Goal: Information Seeking & Learning: Check status

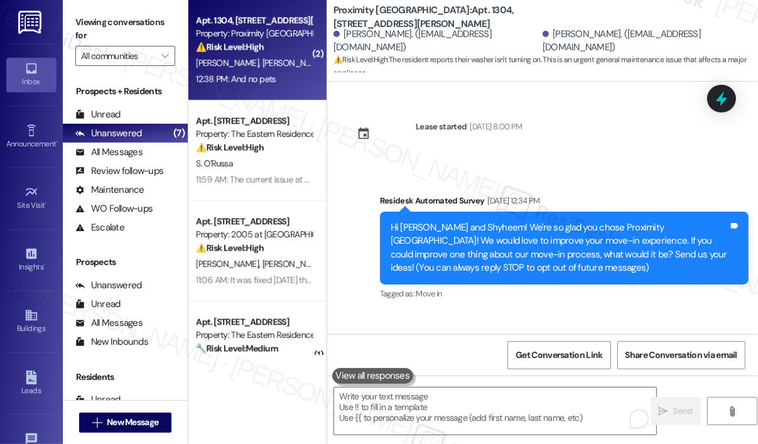
scroll to position [4739, 0]
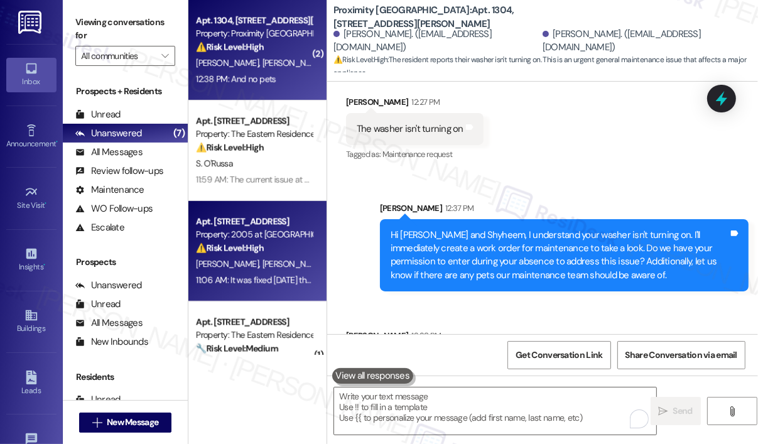
click at [276, 261] on div "[PERSON_NAME] [PERSON_NAME]" at bounding box center [254, 264] width 119 height 16
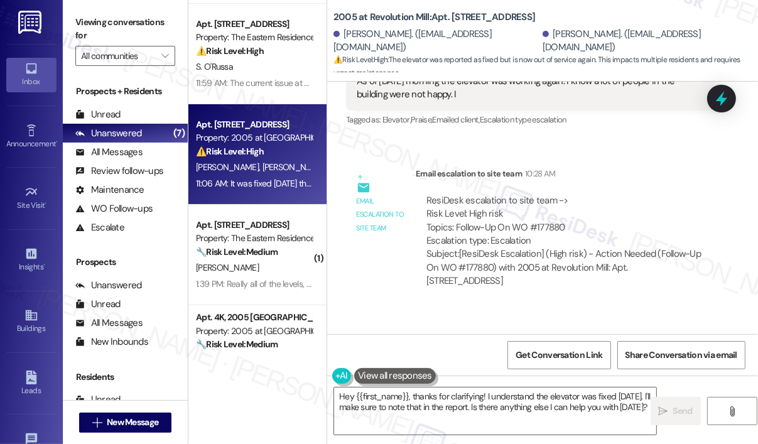
scroll to position [251, 0]
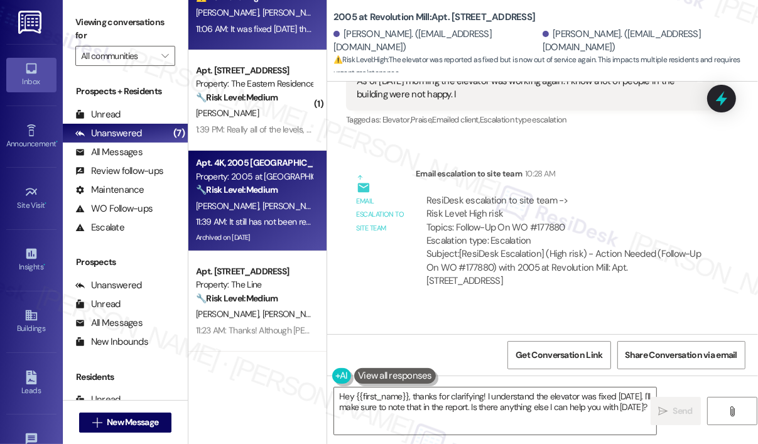
click at [298, 176] on div "Property: 2005 at [GEOGRAPHIC_DATA]" at bounding box center [254, 176] width 116 height 13
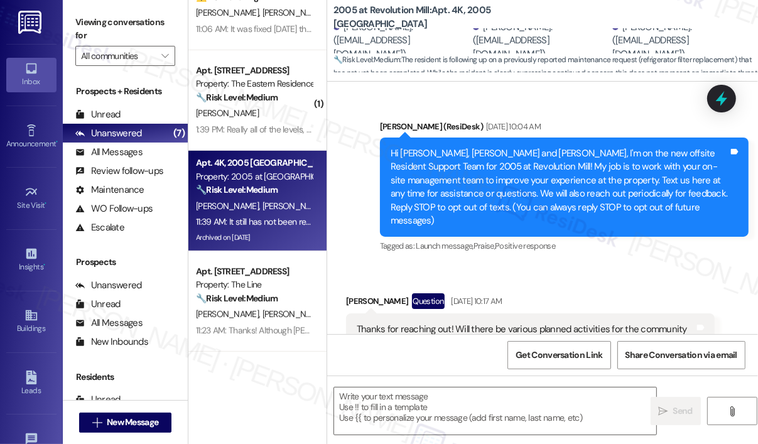
scroll to position [19181, 0]
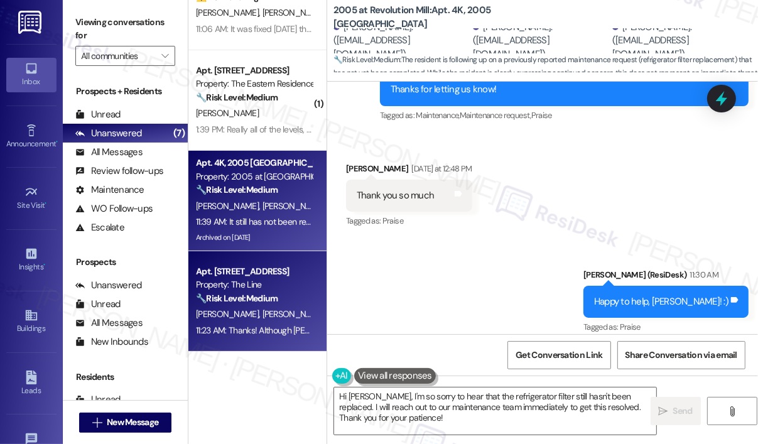
click at [277, 283] on div "Property: The Line" at bounding box center [254, 284] width 116 height 13
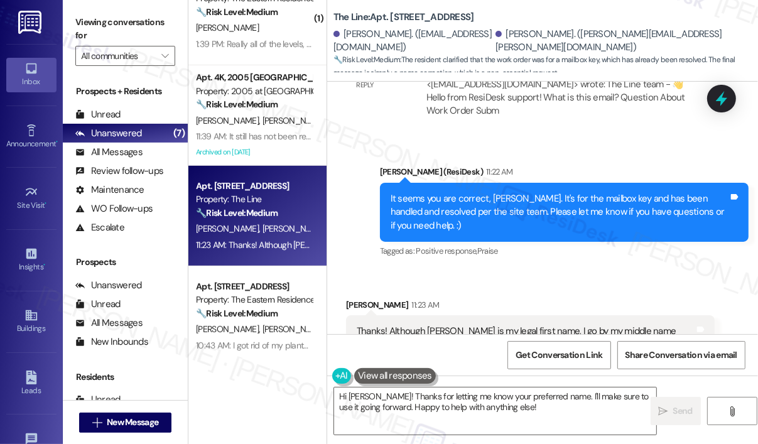
scroll to position [439, 0]
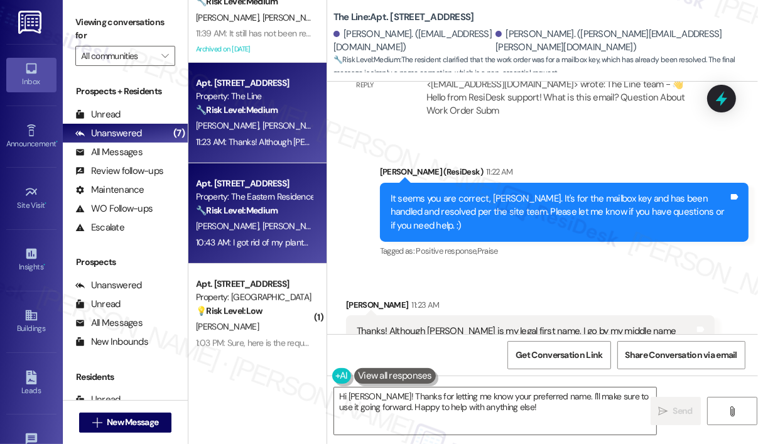
click at [287, 228] on div "[PERSON_NAME] [PERSON_NAME]" at bounding box center [254, 226] width 119 height 16
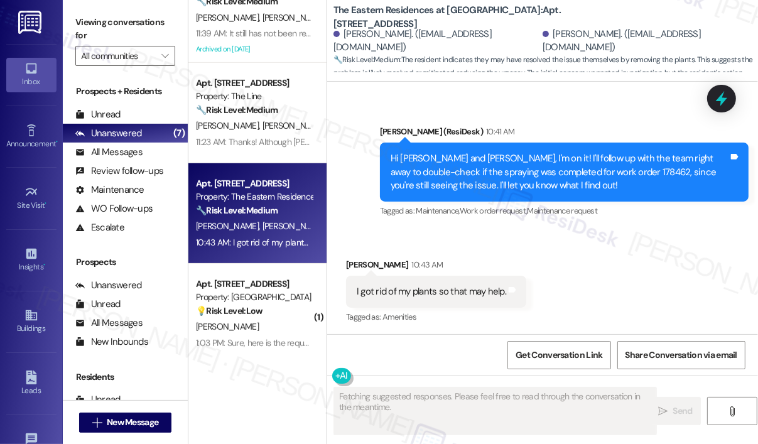
scroll to position [3754, 0]
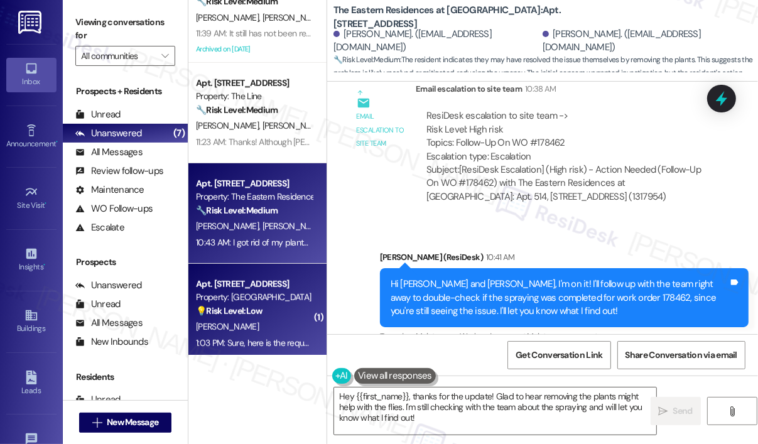
click at [309, 302] on div "Apt. 912, [STREET_ADDRESS] Property: Park Central 💡 Risk Level: Low The residen…" at bounding box center [257, 314] width 138 height 100
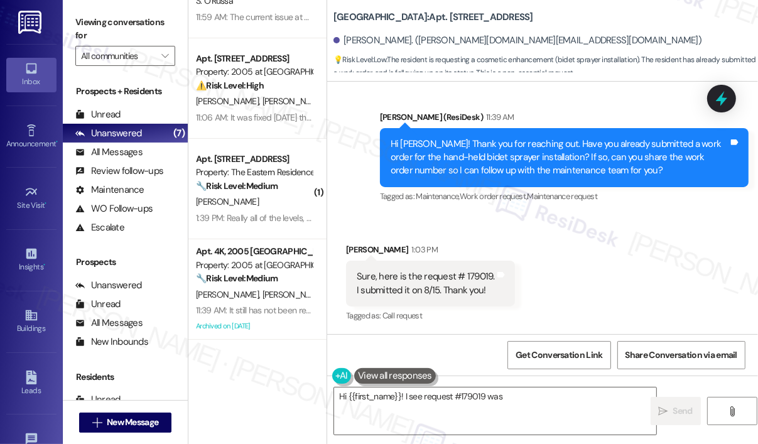
scroll to position [0, 0]
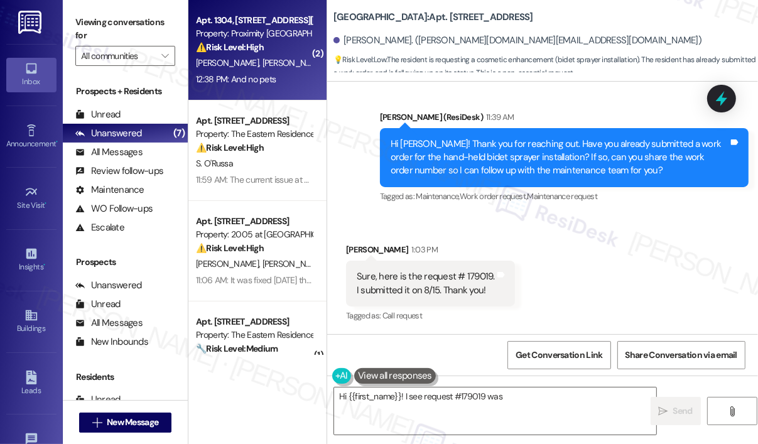
click at [262, 60] on span "[PERSON_NAME]" at bounding box center [293, 62] width 63 height 11
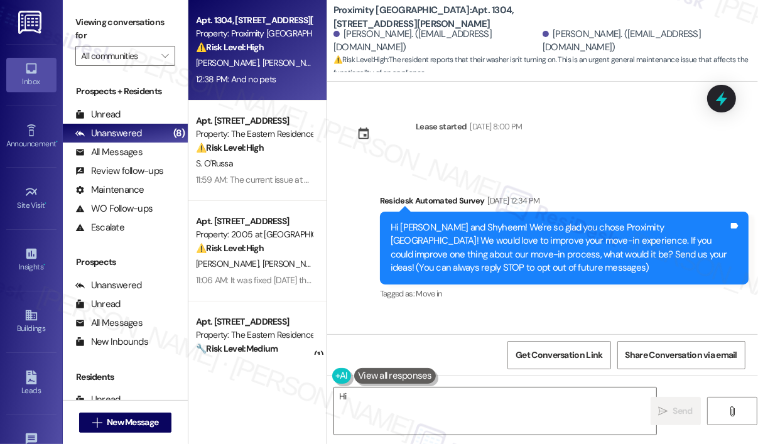
scroll to position [4864, 0]
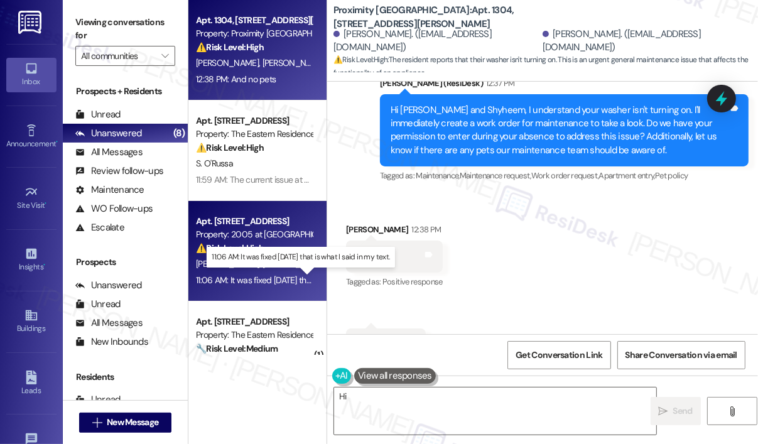
click at [298, 283] on div "11:06 AM: It was fixed [DATE] that is what I said in my text. 11:06 AM: It was …" at bounding box center [298, 279] width 205 height 11
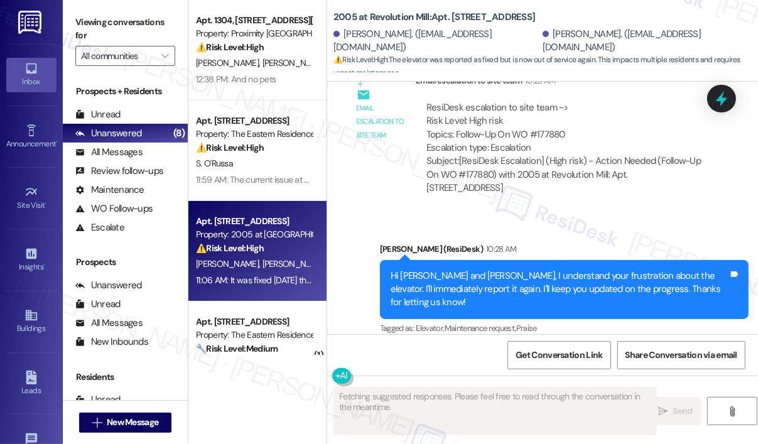
scroll to position [12062, 0]
